Goal: Task Accomplishment & Management: Manage account settings

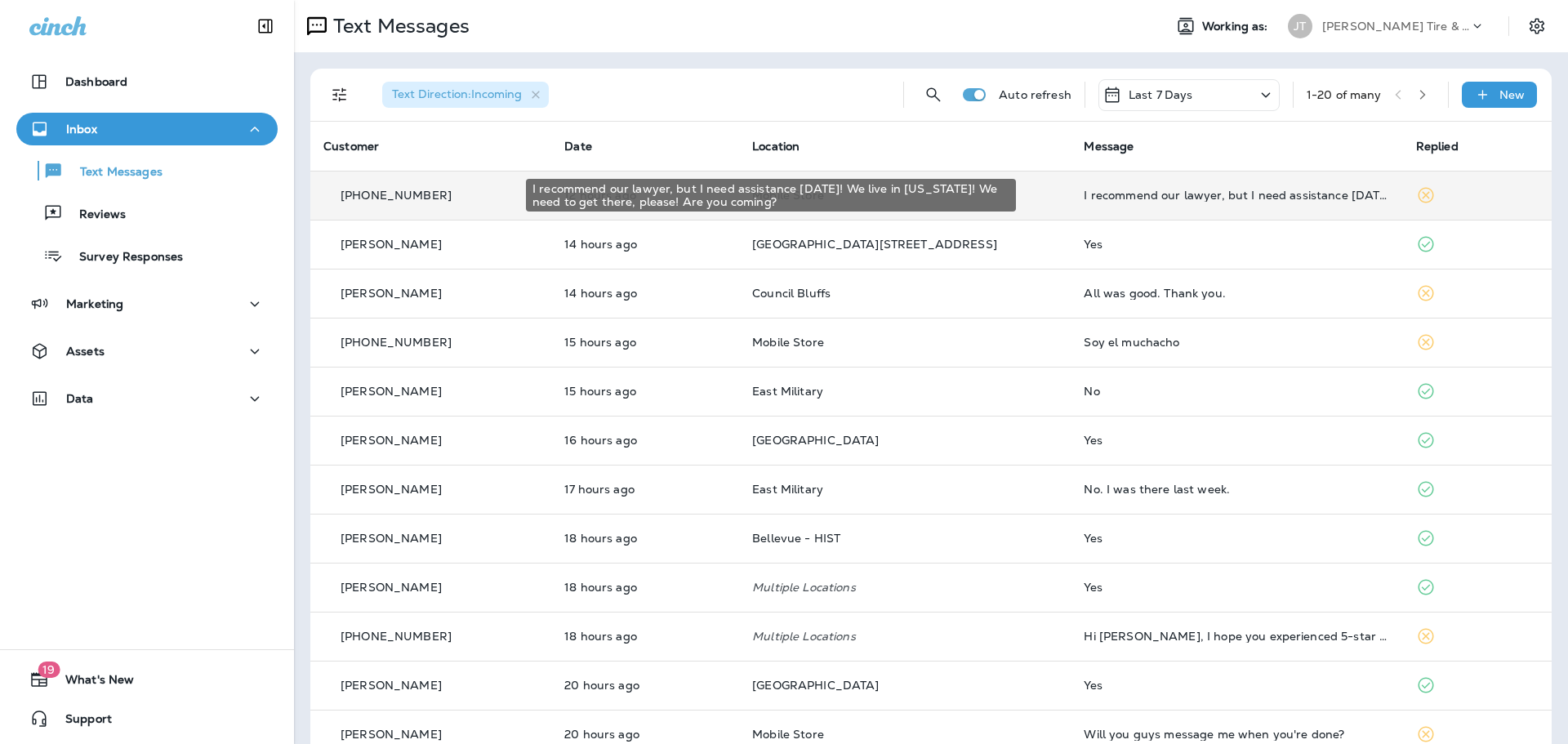
click at [1176, 192] on div "I recommend our lawyer, but I need assistance [DATE]! We live in [US_STATE]! We…" at bounding box center [1236, 194] width 305 height 13
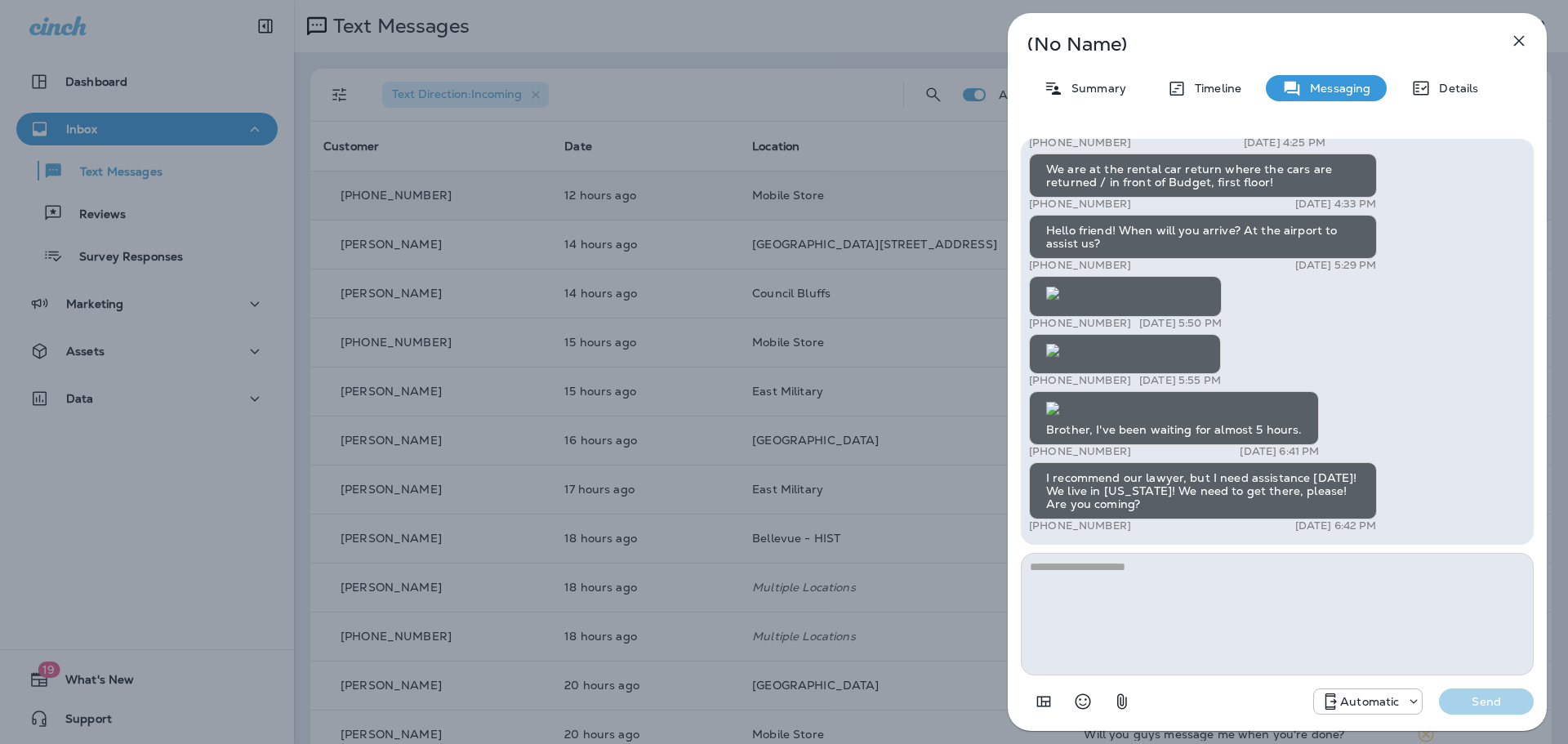
click at [1521, 43] on icon "button" at bounding box center [1519, 41] width 20 height 20
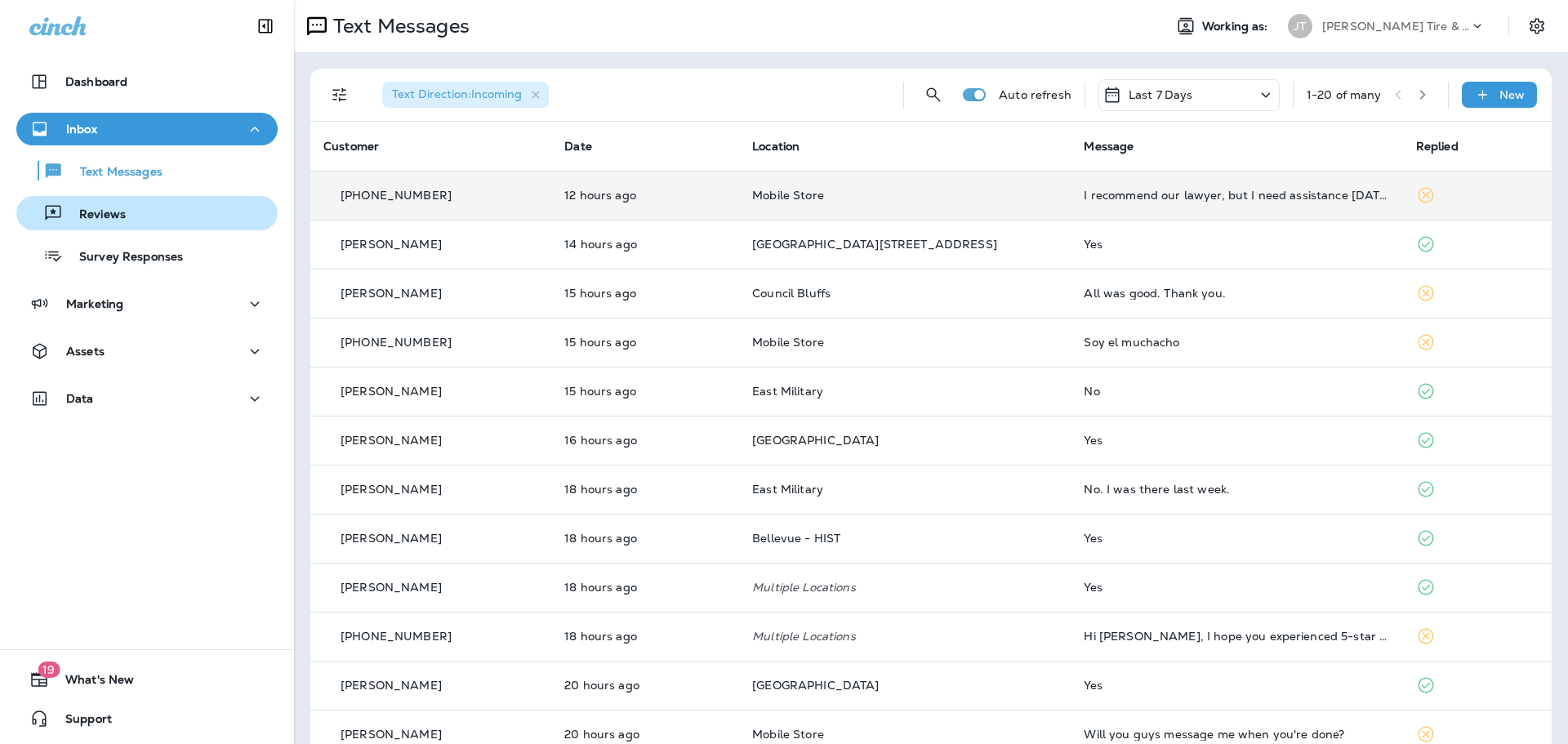
click at [184, 197] on button "Reviews" at bounding box center [147, 213] width 261 height 34
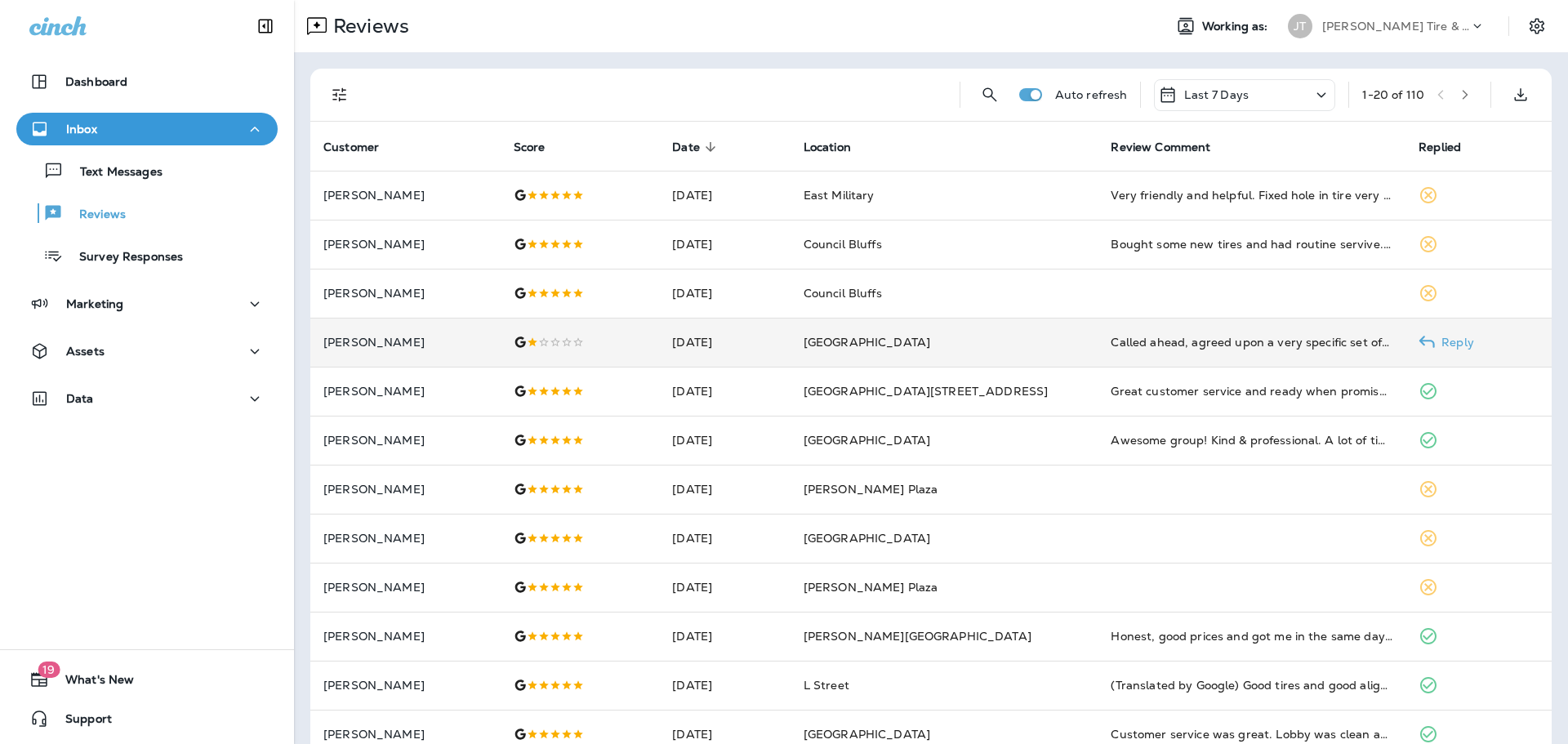
click at [1025, 344] on td "[GEOGRAPHIC_DATA]" at bounding box center [945, 343] width 308 height 49
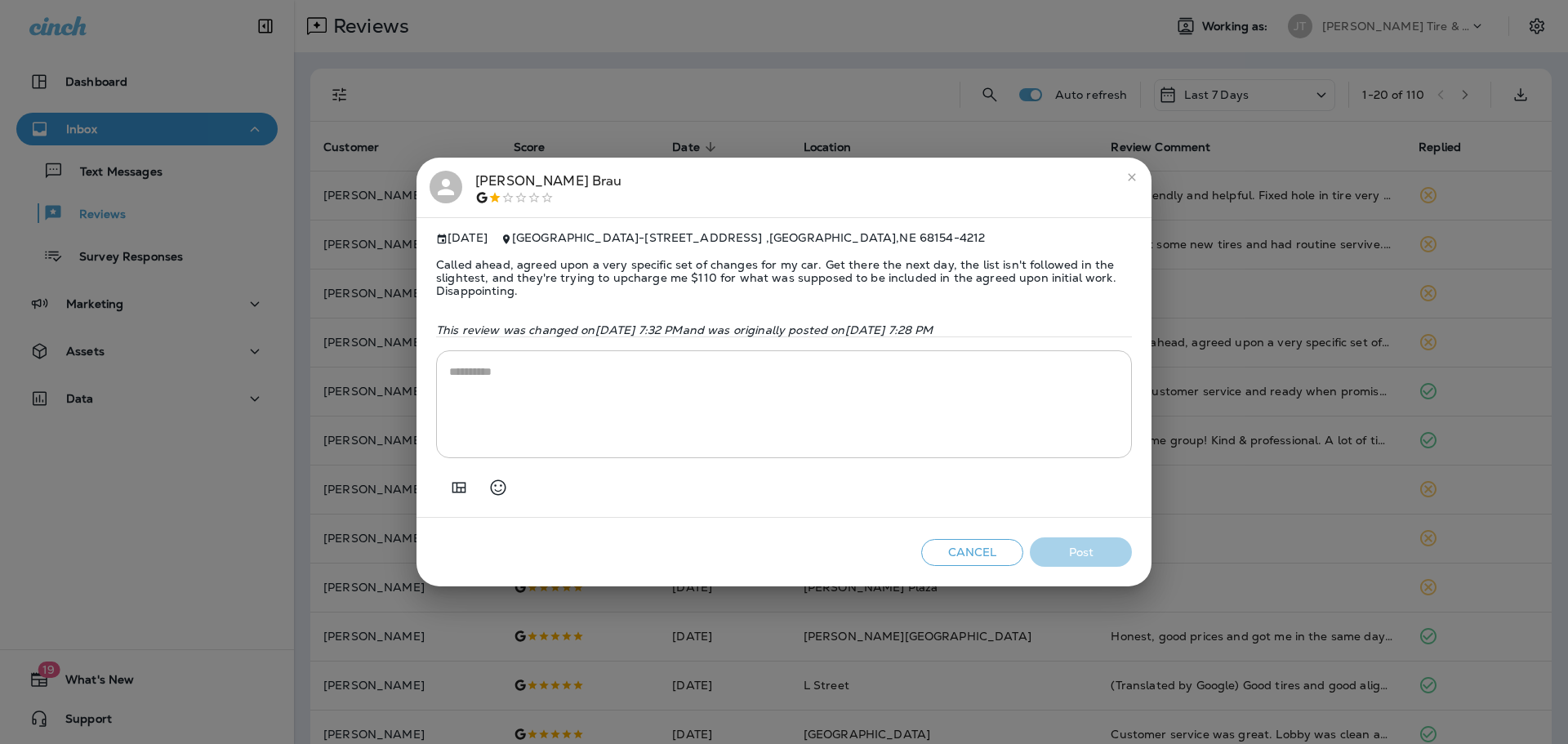
click at [1127, 177] on icon "close" at bounding box center [1131, 177] width 13 height 13
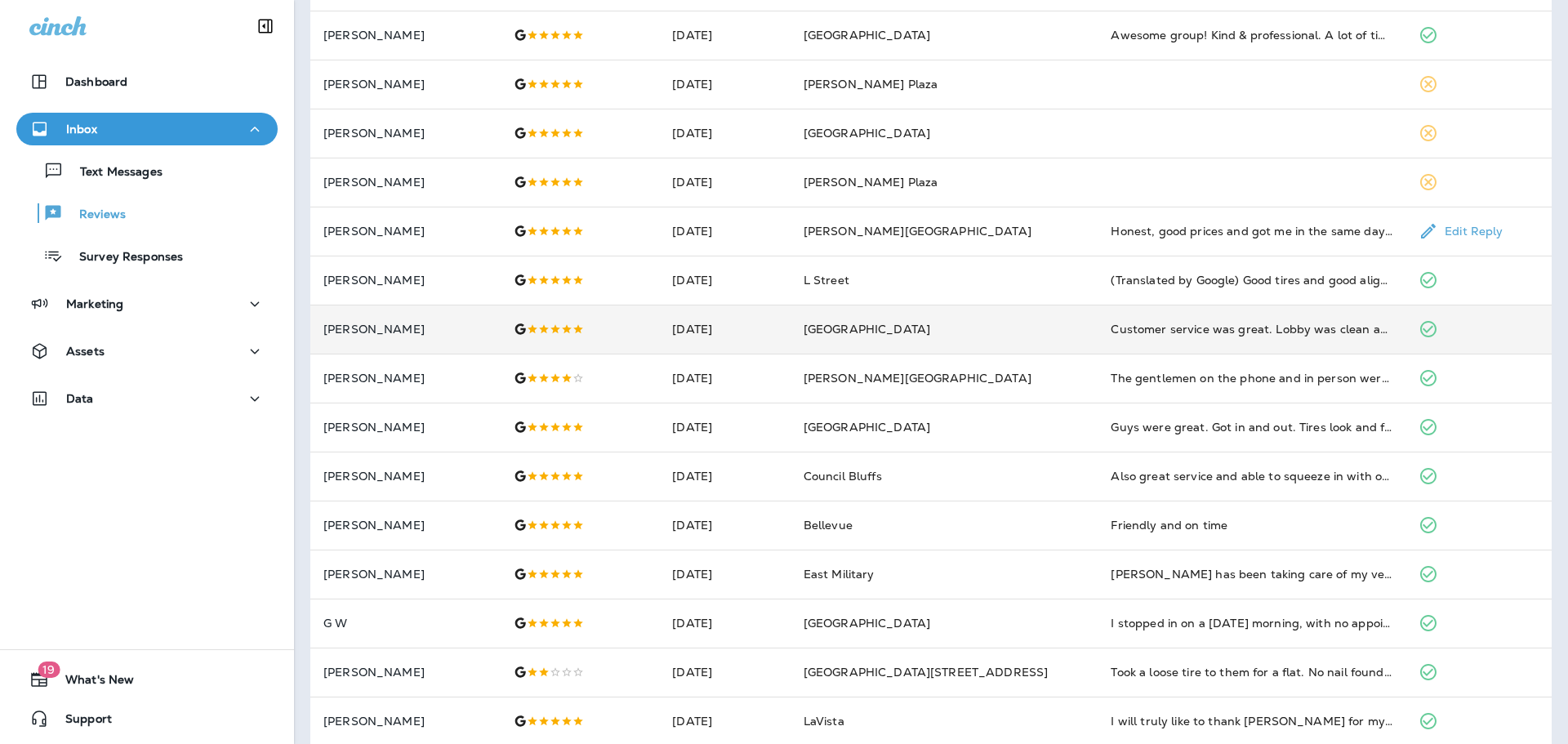
scroll to position [424, 0]
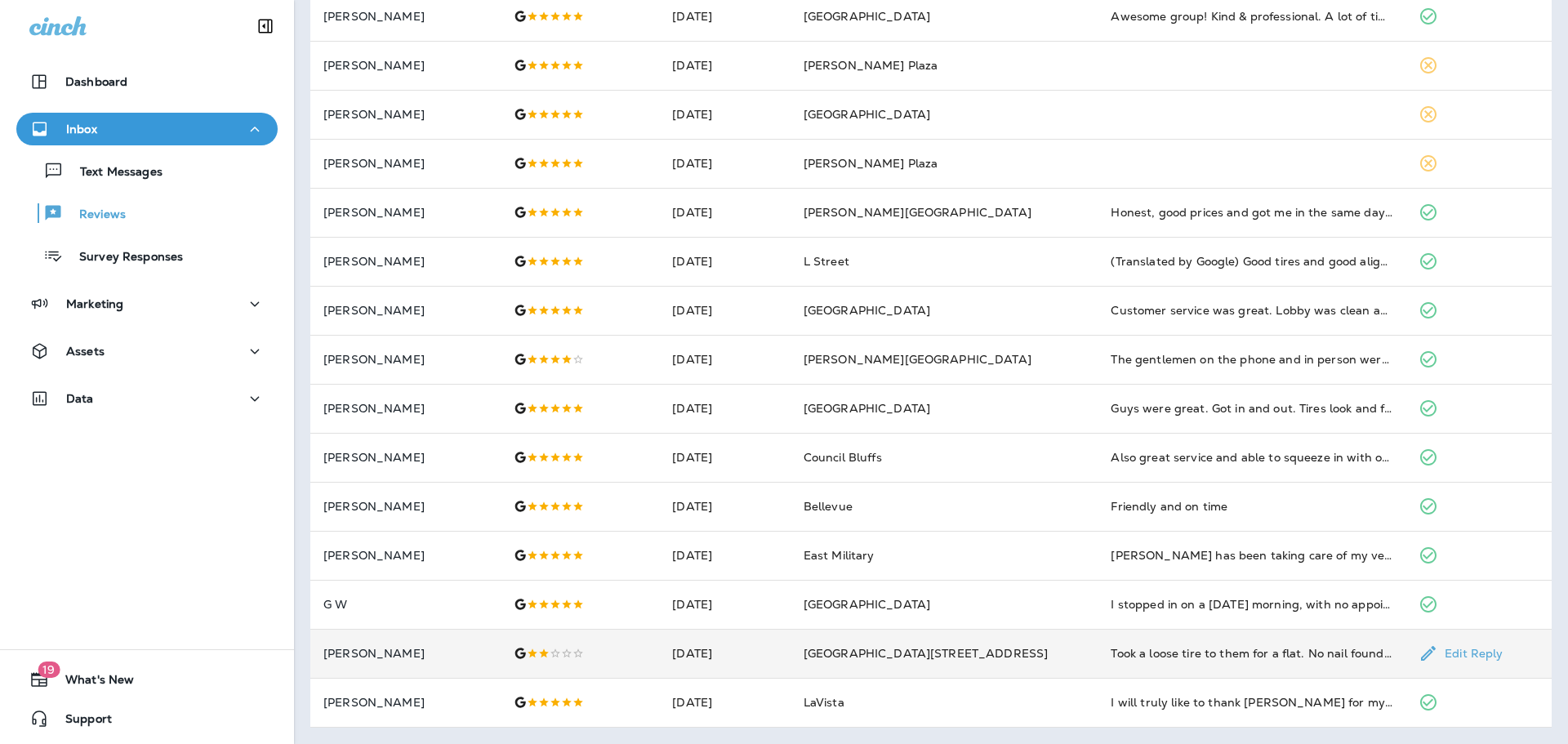
click at [1042, 642] on td "[GEOGRAPHIC_DATA][STREET_ADDRESS]" at bounding box center [945, 654] width 308 height 49
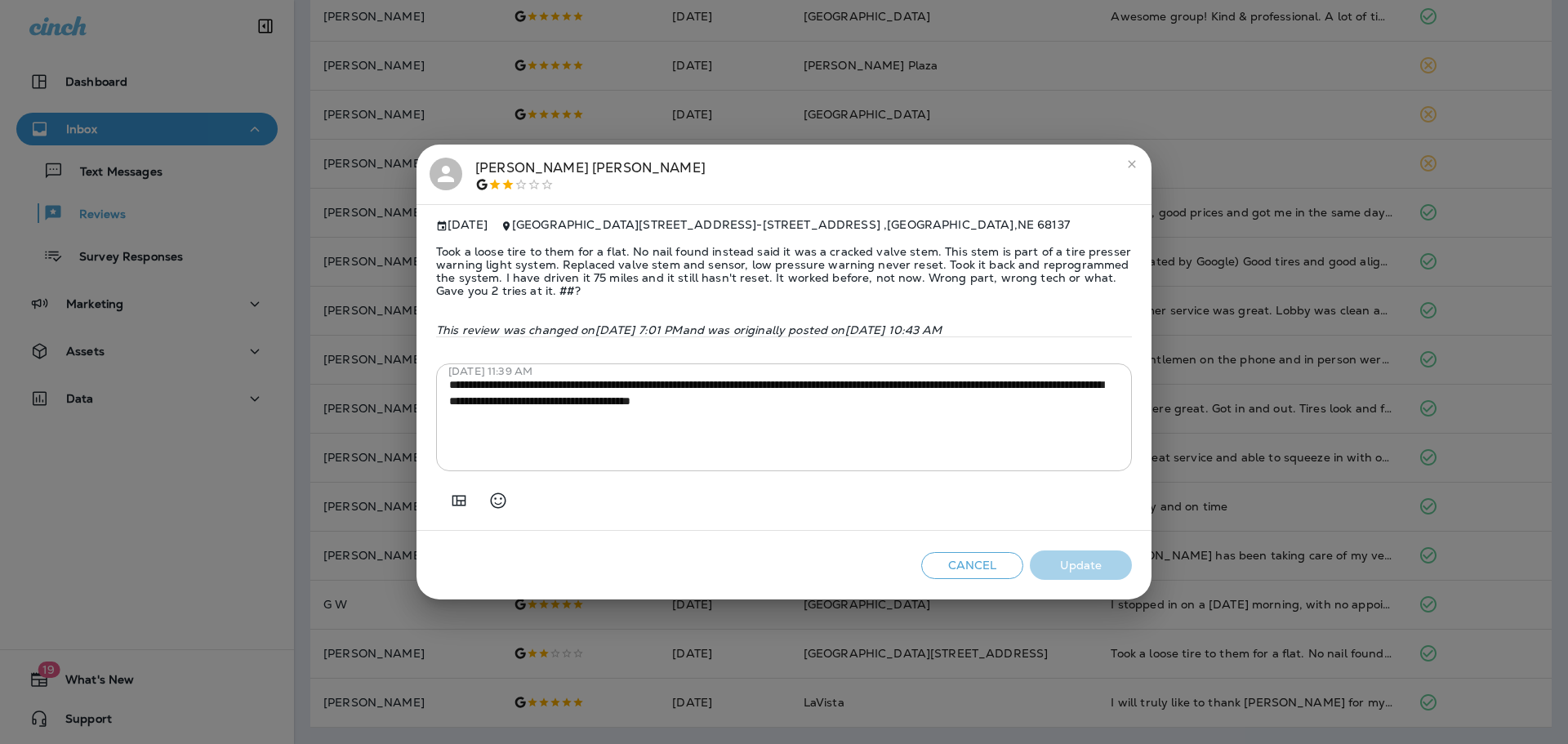
click at [1119, 159] on div "[PERSON_NAME]" at bounding box center [784, 175] width 709 height 34
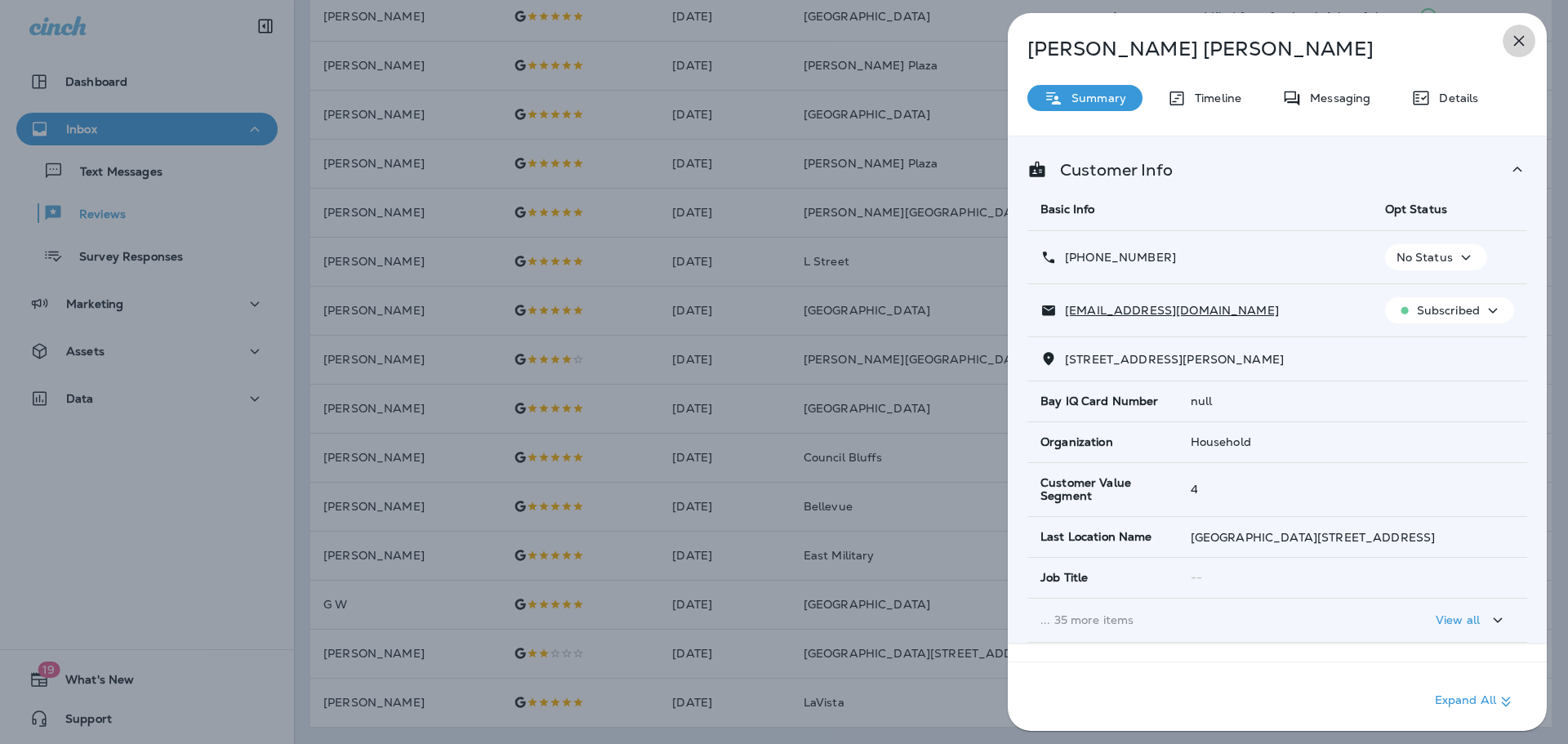
click at [1517, 45] on icon "button" at bounding box center [1519, 41] width 20 height 20
